Goal: Task Accomplishment & Management: Manage account settings

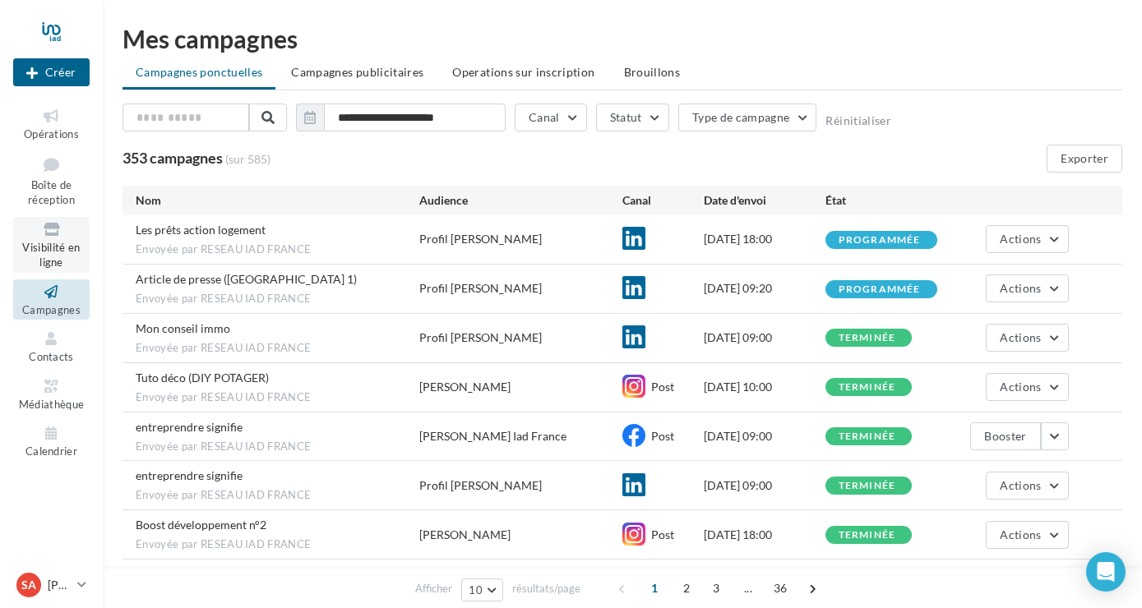
click at [40, 242] on link "Visibilité en ligne" at bounding box center [51, 245] width 76 height 56
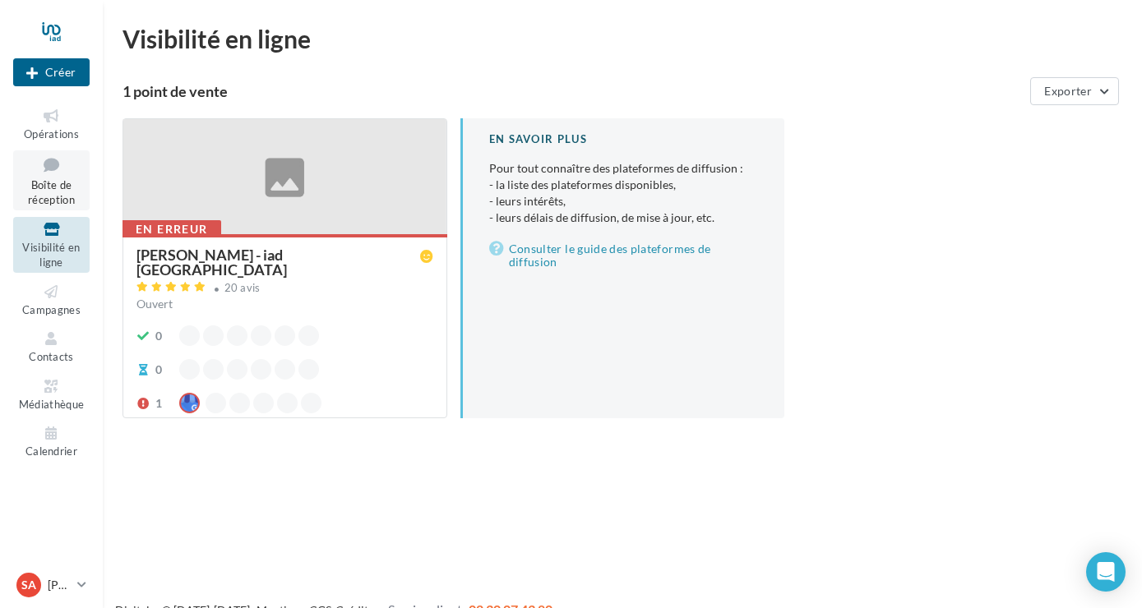
click at [49, 203] on span "Boîte de réception" at bounding box center [51, 192] width 47 height 29
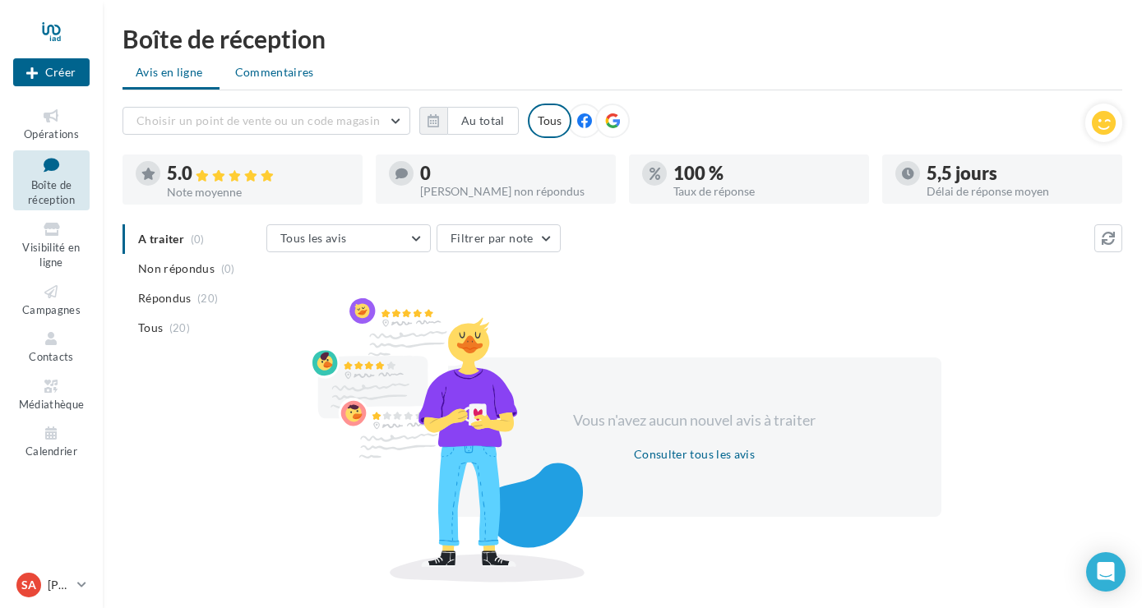
click at [311, 85] on li "Commentaires" at bounding box center [276, 73] width 109 height 30
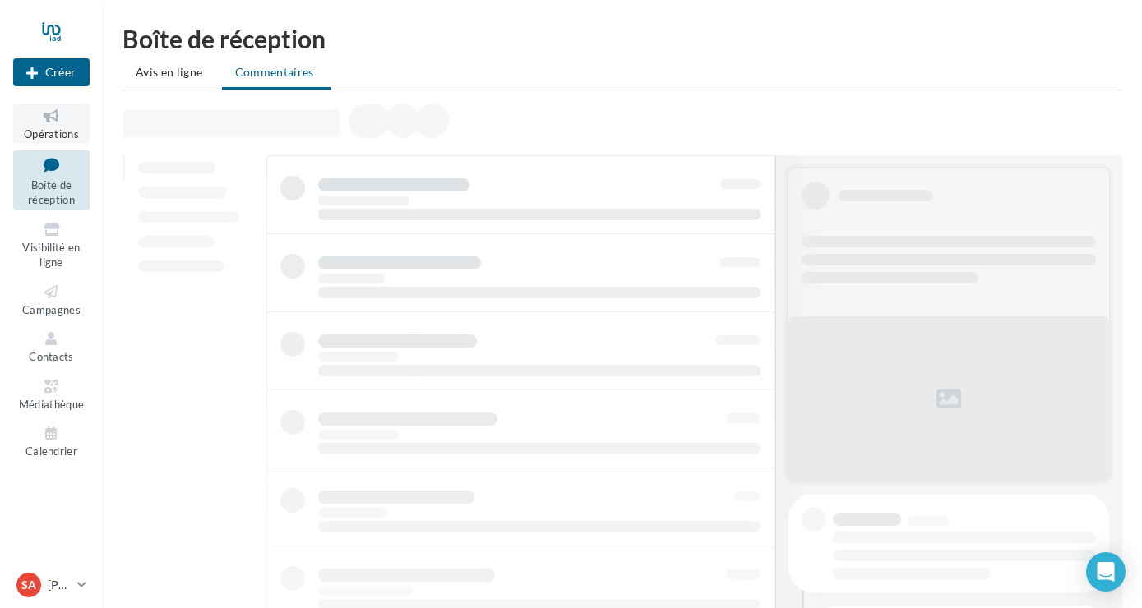
click at [72, 116] on icon at bounding box center [51, 116] width 67 height 19
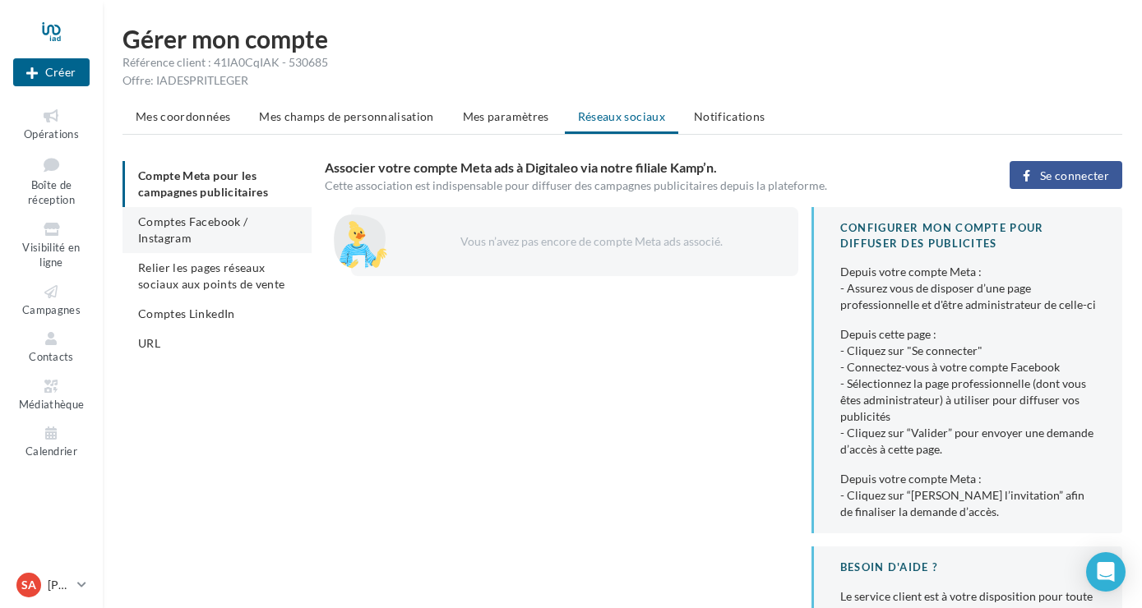
click at [204, 219] on span "Comptes Facebook / Instagram" at bounding box center [192, 230] width 109 height 30
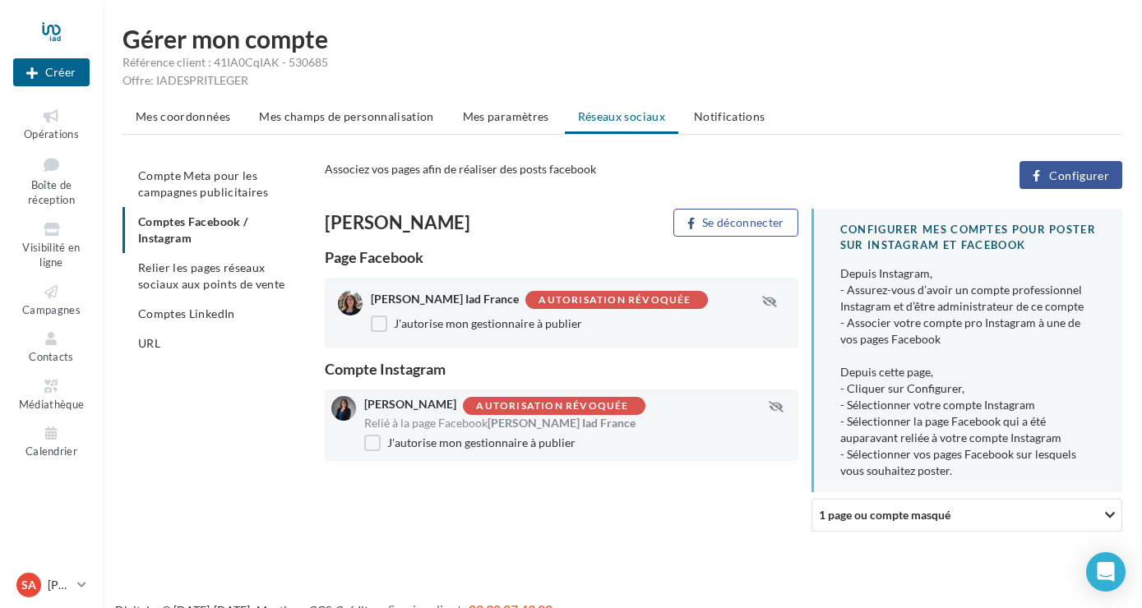
click at [581, 298] on div "Autorisation révoquée" at bounding box center [615, 300] width 152 height 11
click at [767, 303] on icon "button" at bounding box center [769, 302] width 15 height 12
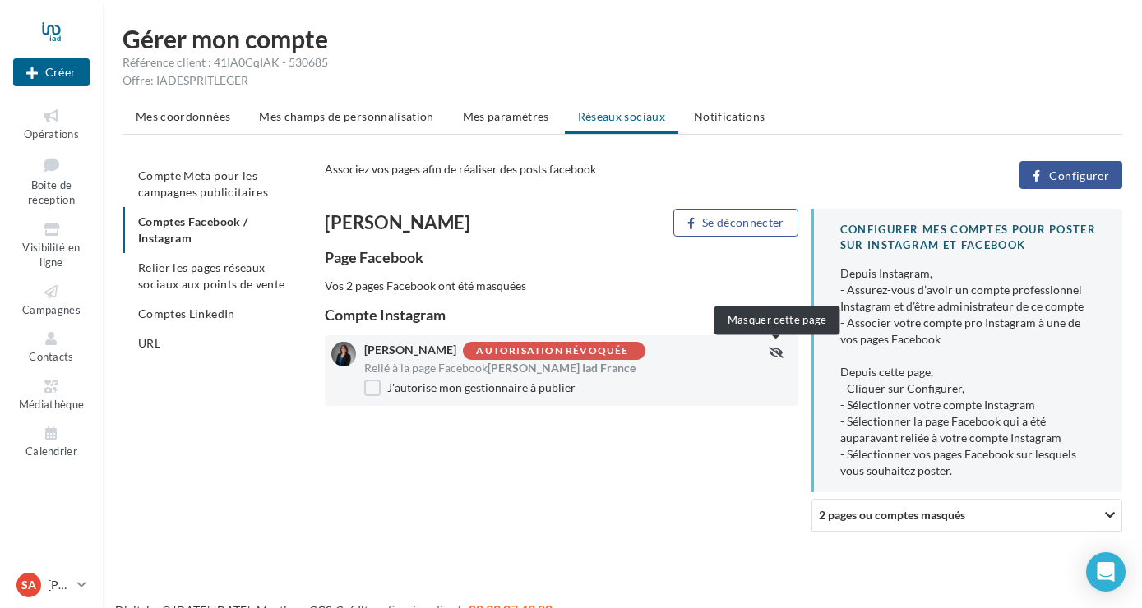
click at [774, 349] on icon "button" at bounding box center [776, 353] width 15 height 12
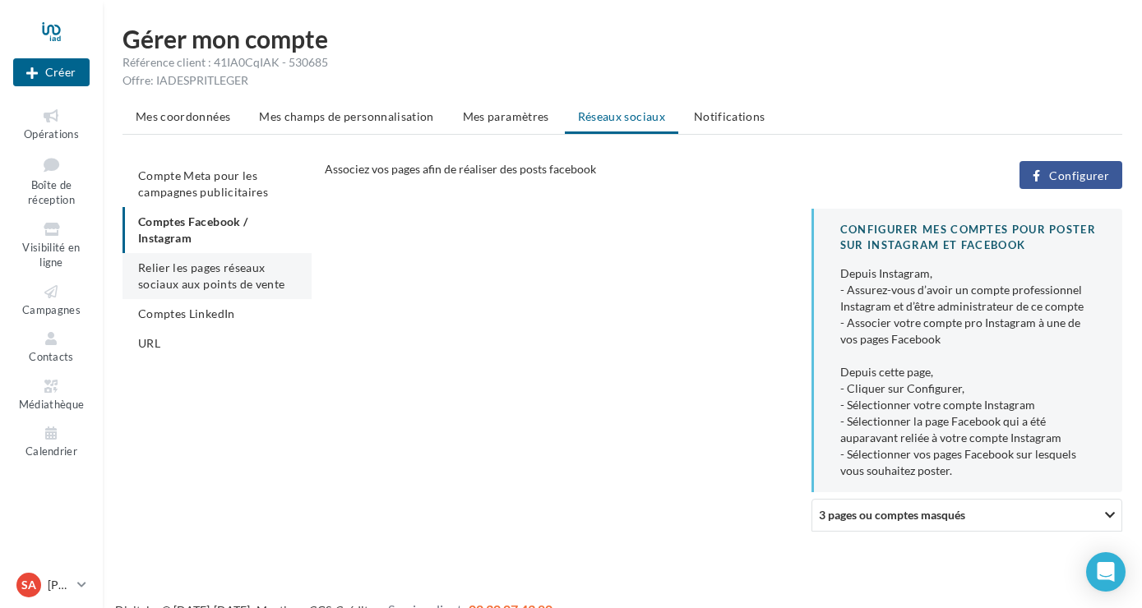
click at [228, 275] on span "Relier les pages réseaux sociaux aux points de vente" at bounding box center [211, 276] width 146 height 30
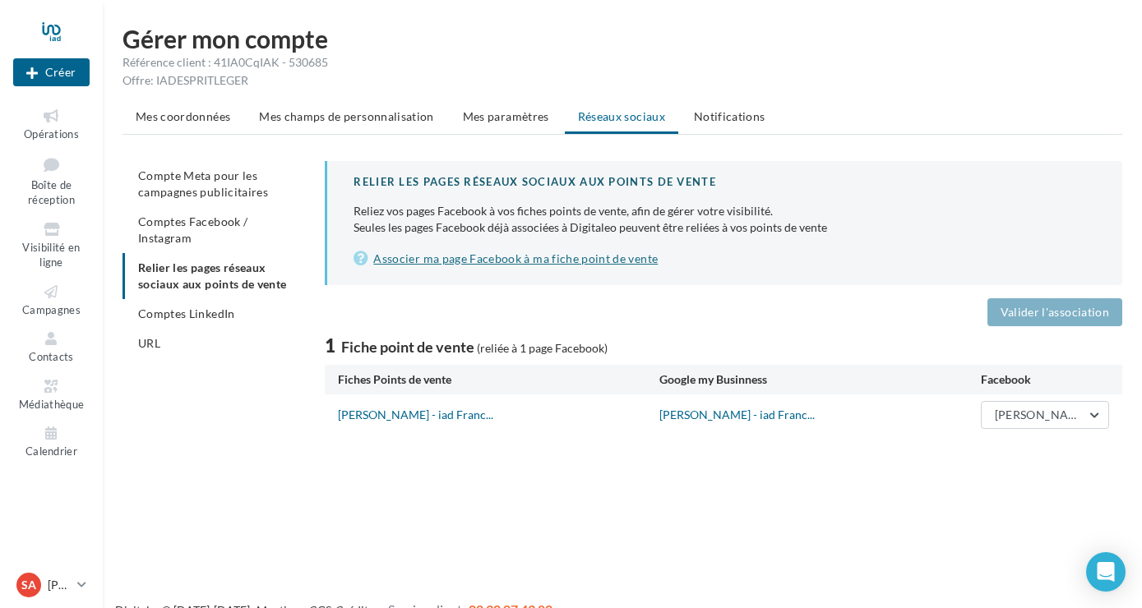
click at [554, 261] on link "Associer ma page Facebook à ma fiche point de vente" at bounding box center [725, 259] width 743 height 20
click at [491, 254] on link "Associer ma page Facebook à ma fiche point de vente" at bounding box center [725, 259] width 743 height 20
